Goal: Obtain resource: Download file/media

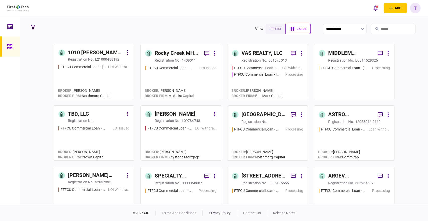
click at [379, 28] on input "search" at bounding box center [393, 29] width 45 height 11
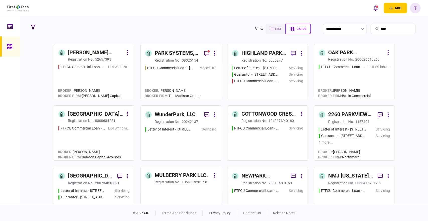
type input "****"
click at [187, 53] on div "PARK SYSTEMS, INC." at bounding box center [177, 53] width 45 height 8
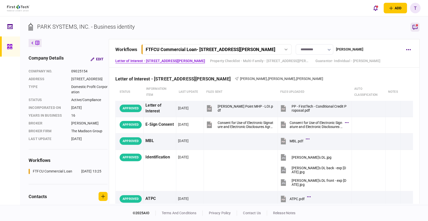
click at [416, 25] on rect "button" at bounding box center [417, 25] width 2 height 2
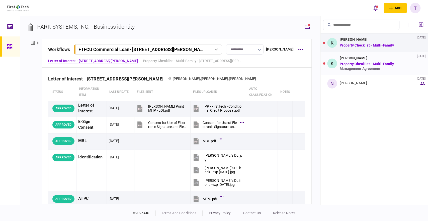
click at [354, 60] on div "[PERSON_NAME] [DATE] Property Checklist - Multi-Family Management Agreement" at bounding box center [380, 63] width 80 height 15
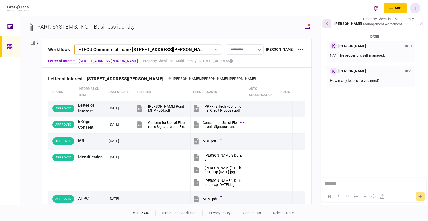
click at [325, 24] on button "button" at bounding box center [327, 23] width 9 height 9
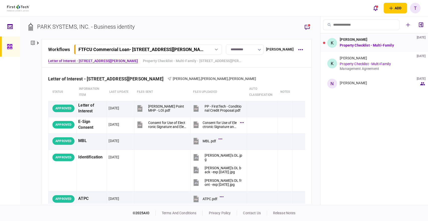
click at [364, 44] on link "Property Checklist - Multi-Family" at bounding box center [367, 45] width 54 height 4
click at [364, 43] on link "Property Checklist - Multi-Family" at bounding box center [367, 45] width 54 height 4
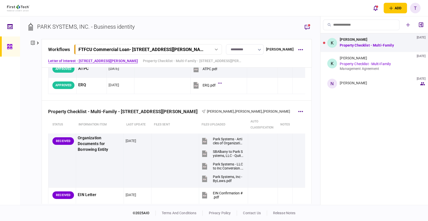
scroll to position [139, 0]
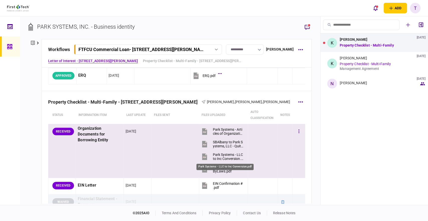
click at [217, 156] on div "Park Systems - LLC to Inc Conversion.pdf" at bounding box center [228, 156] width 31 height 8
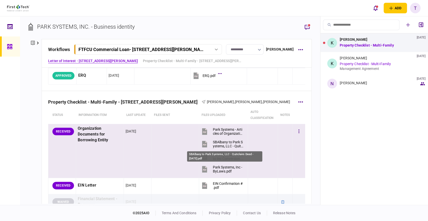
click at [220, 140] on div "SBAlbany to Park Systems, LLC - Quitclaim Deed - [DATE].pdf" at bounding box center [228, 144] width 31 height 8
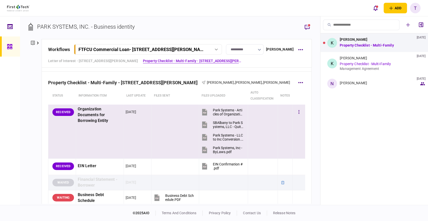
scroll to position [195, 0]
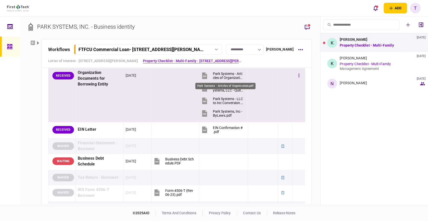
click at [225, 78] on div "Park Systems - Articles of Organization.pdf" at bounding box center [228, 75] width 31 height 8
